Goal: Check status

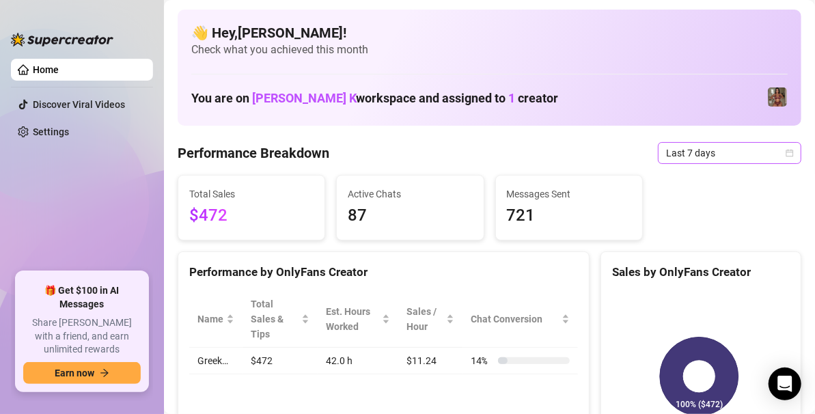
click at [777, 158] on span "Last 7 days" at bounding box center [729, 153] width 127 height 20
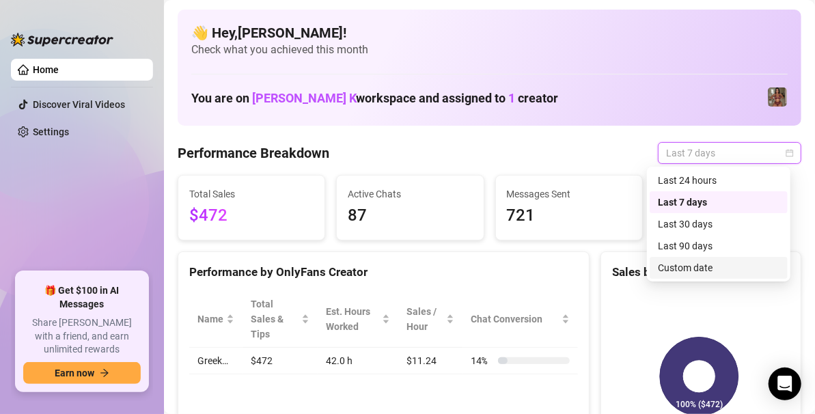
click at [679, 264] on div "Custom date" at bounding box center [719, 267] width 122 height 15
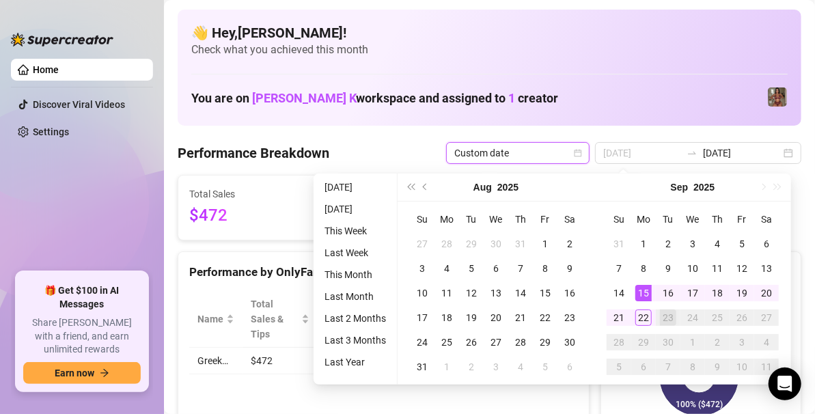
type input "[DATE]"
click at [651, 298] on td "15" at bounding box center [643, 293] width 25 height 25
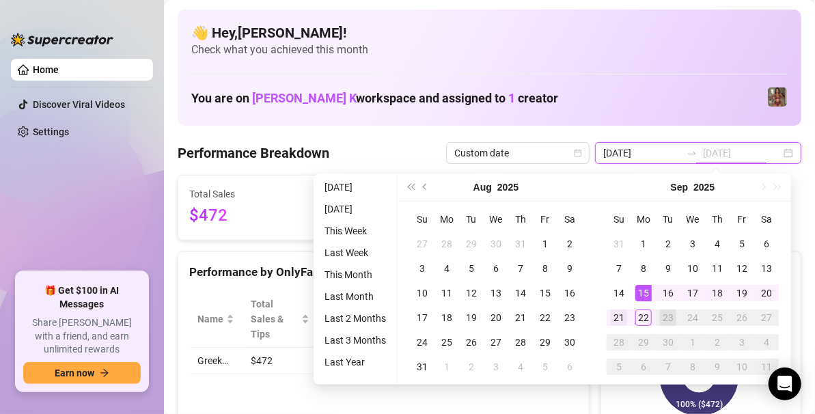
type input "[DATE]"
click at [615, 322] on div "21" at bounding box center [619, 317] width 16 height 16
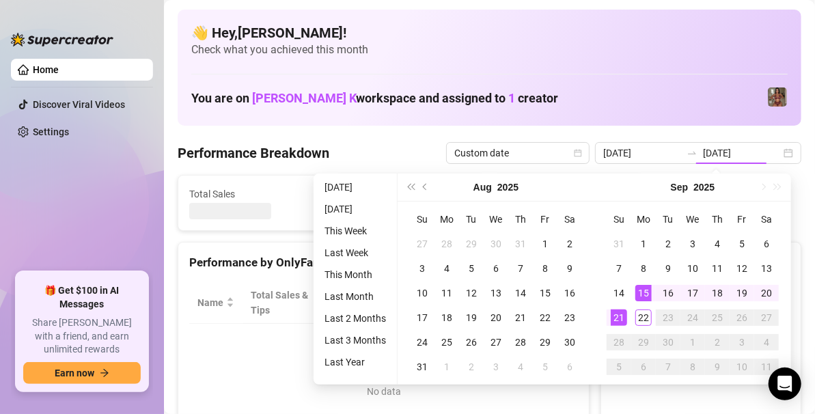
type input "[DATE]"
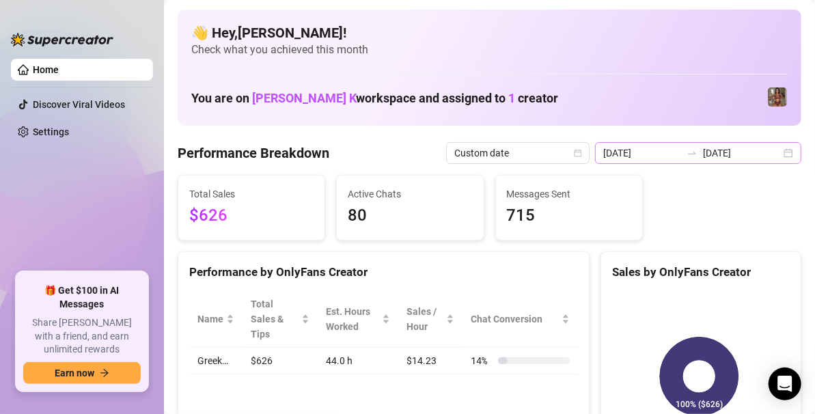
click at [771, 148] on div "[DATE] [DATE]" at bounding box center [698, 153] width 206 height 22
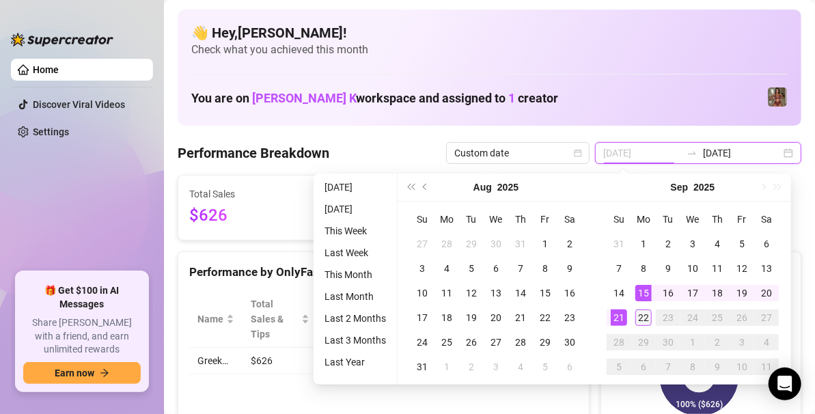
type input "[DATE]"
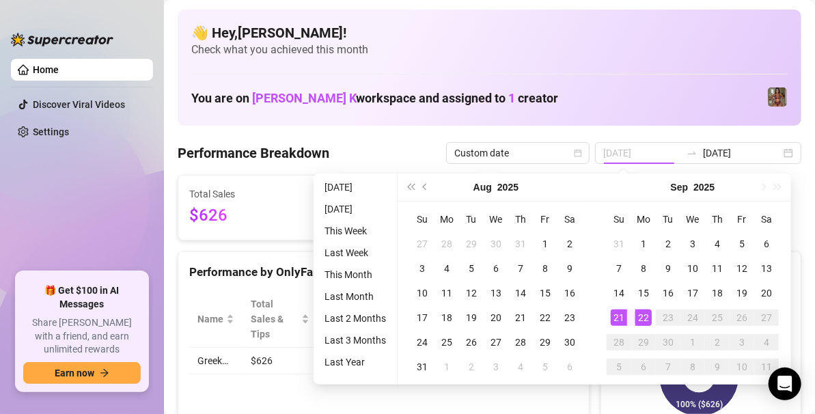
click at [636, 316] on div "22" at bounding box center [643, 317] width 16 height 16
click at [636, 316] on rect at bounding box center [699, 376] width 174 height 171
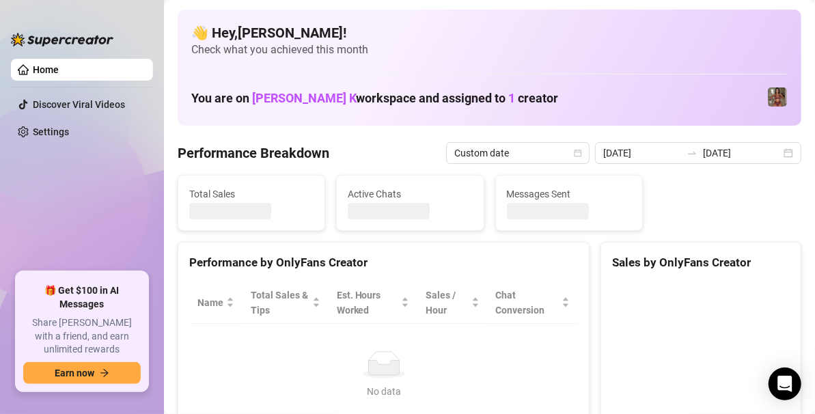
type input "[DATE]"
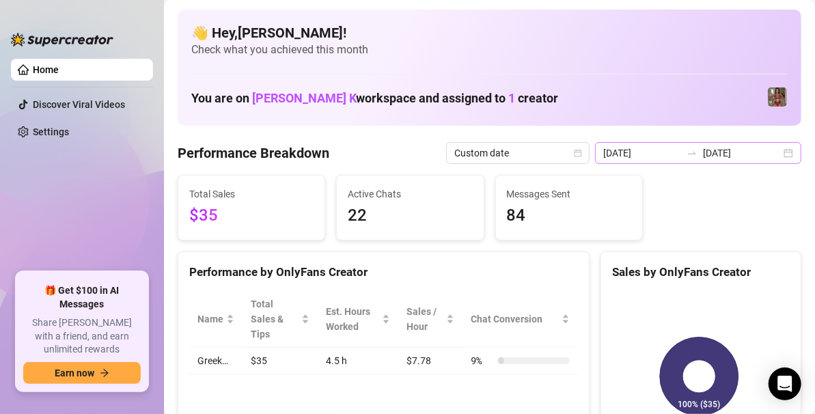
click at [785, 157] on div "[DATE] [DATE]" at bounding box center [698, 153] width 206 height 22
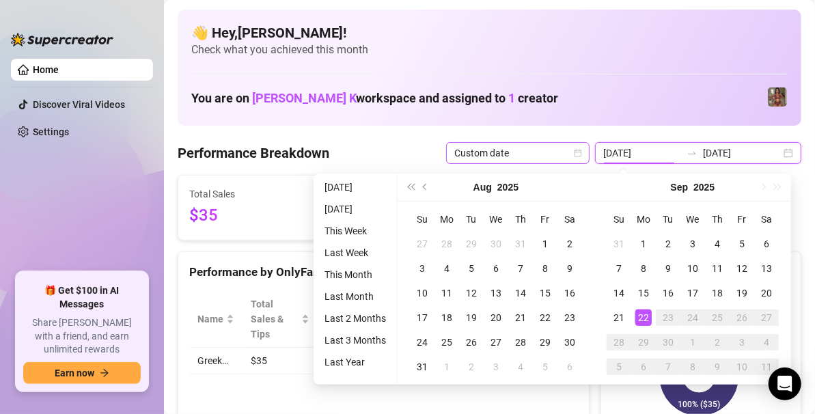
click at [542, 153] on span "Custom date" at bounding box center [517, 153] width 127 height 20
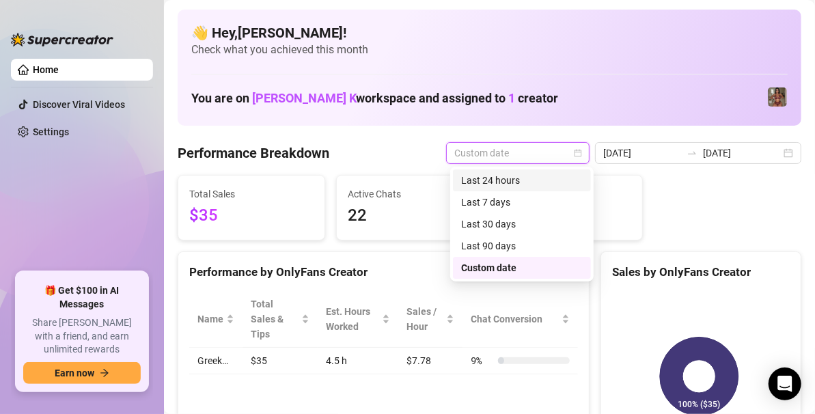
click at [509, 176] on div "Last 24 hours" at bounding box center [522, 180] width 122 height 15
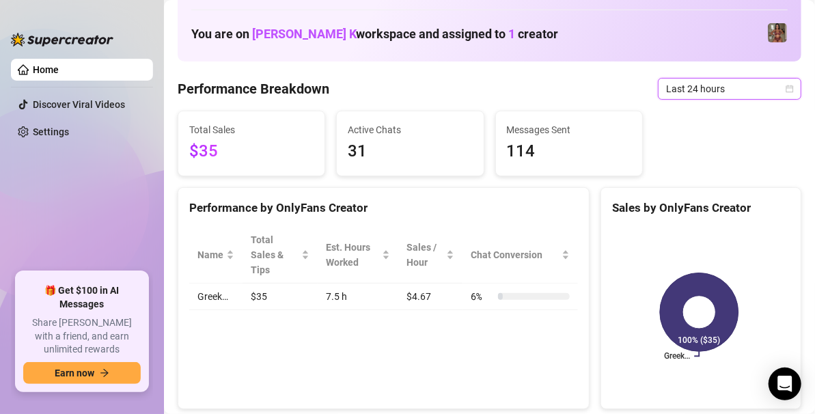
scroll to position [62, 0]
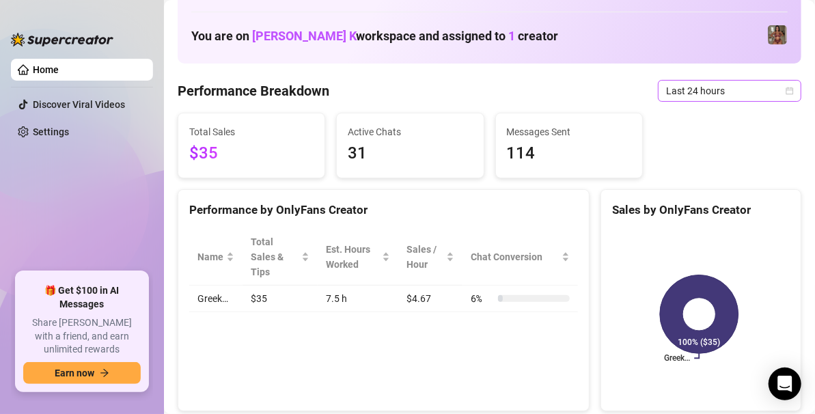
drag, startPoint x: 719, startPoint y: 75, endPoint x: 736, endPoint y: 90, distance: 22.7
click at [736, 90] on span "Last 24 hours" at bounding box center [729, 91] width 127 height 20
click at [781, 83] on span "Last 24 hours" at bounding box center [729, 91] width 127 height 20
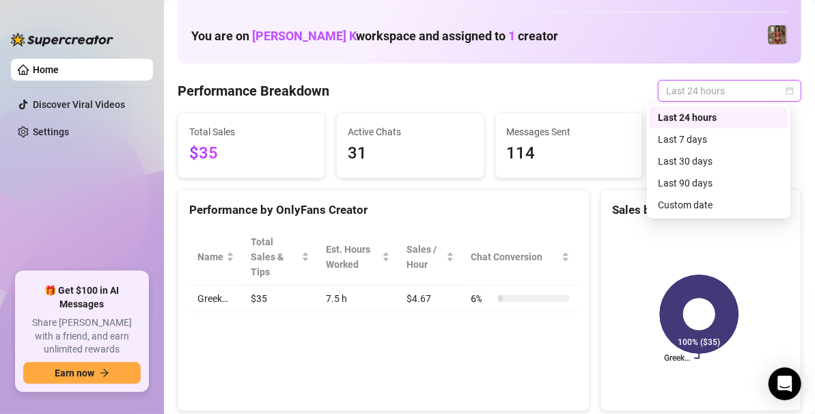
click at [781, 83] on span "Last 24 hours" at bounding box center [729, 91] width 127 height 20
click at [770, 198] on div "Custom date" at bounding box center [719, 204] width 122 height 15
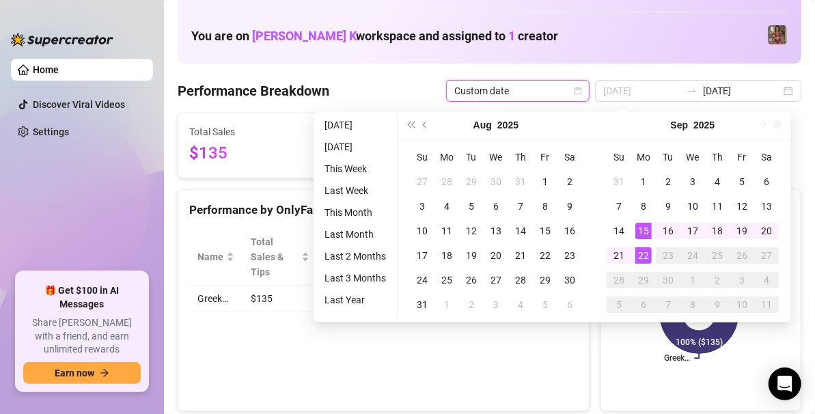
type input "[DATE]"
click at [641, 225] on div "15" at bounding box center [643, 231] width 16 height 16
click at [644, 259] on div "22" at bounding box center [643, 255] width 16 height 16
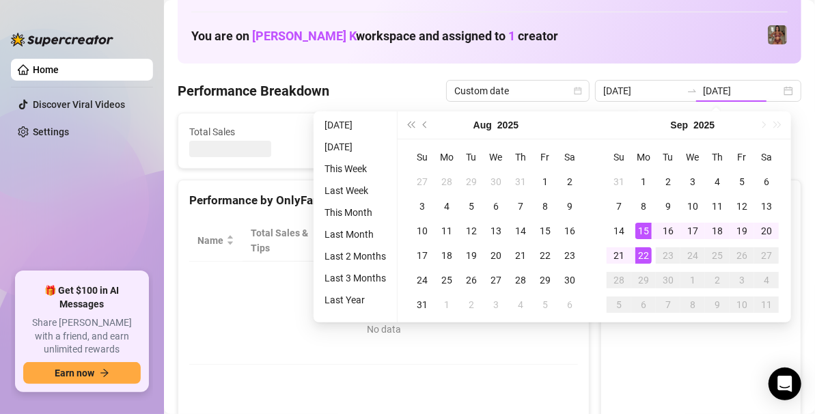
type input "[DATE]"
